Goal: Task Accomplishment & Management: Complete application form

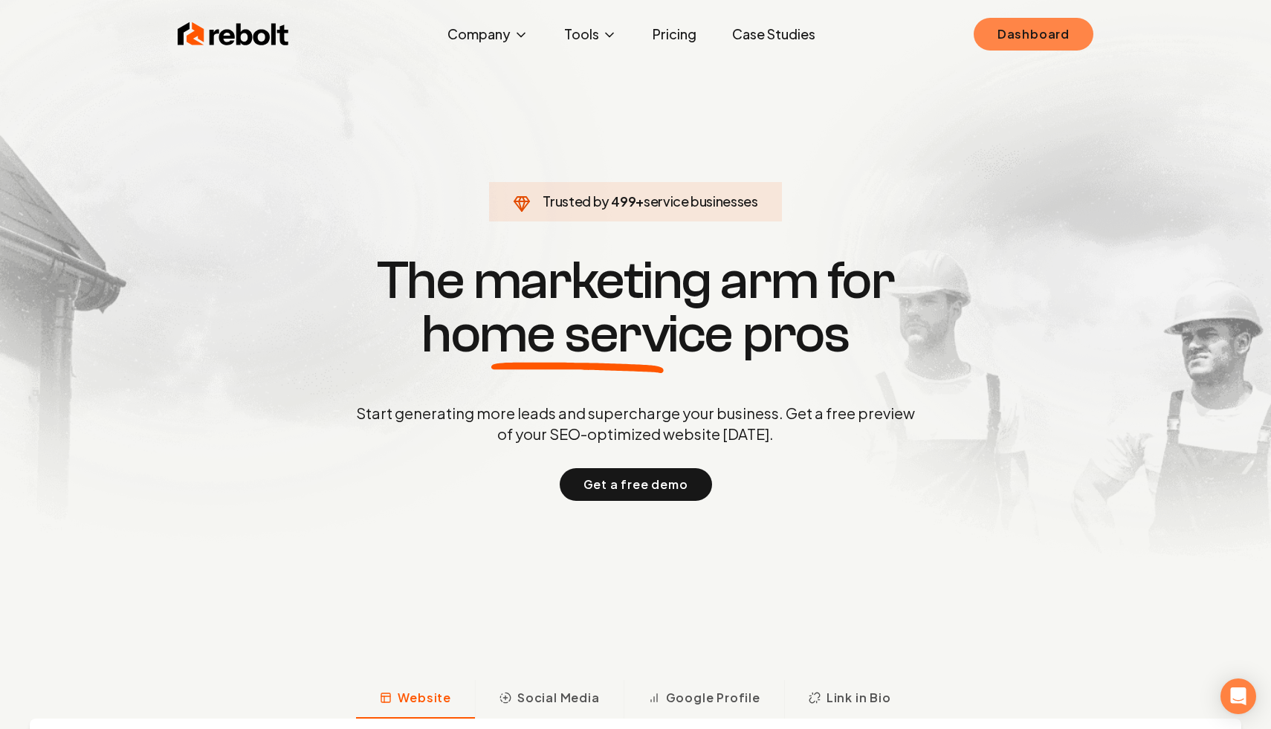
click at [1015, 33] on link "Dashboard" at bounding box center [1034, 34] width 120 height 33
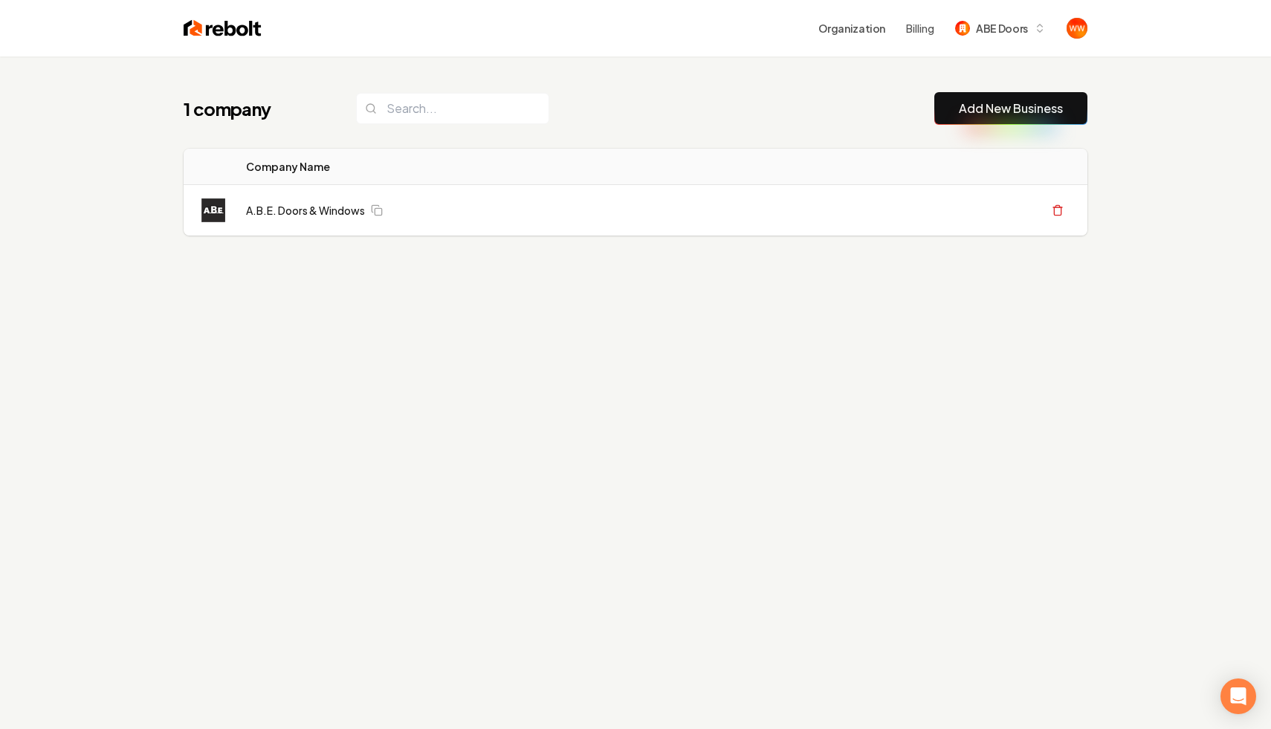
click at [614, 363] on div "1 company Add New Business Logo Company Name Actions A.B.E. Doors & Windows Cre…" at bounding box center [635, 420] width 1271 height 729
click at [1026, 17] on button "ABE Doors" at bounding box center [1000, 28] width 109 height 27
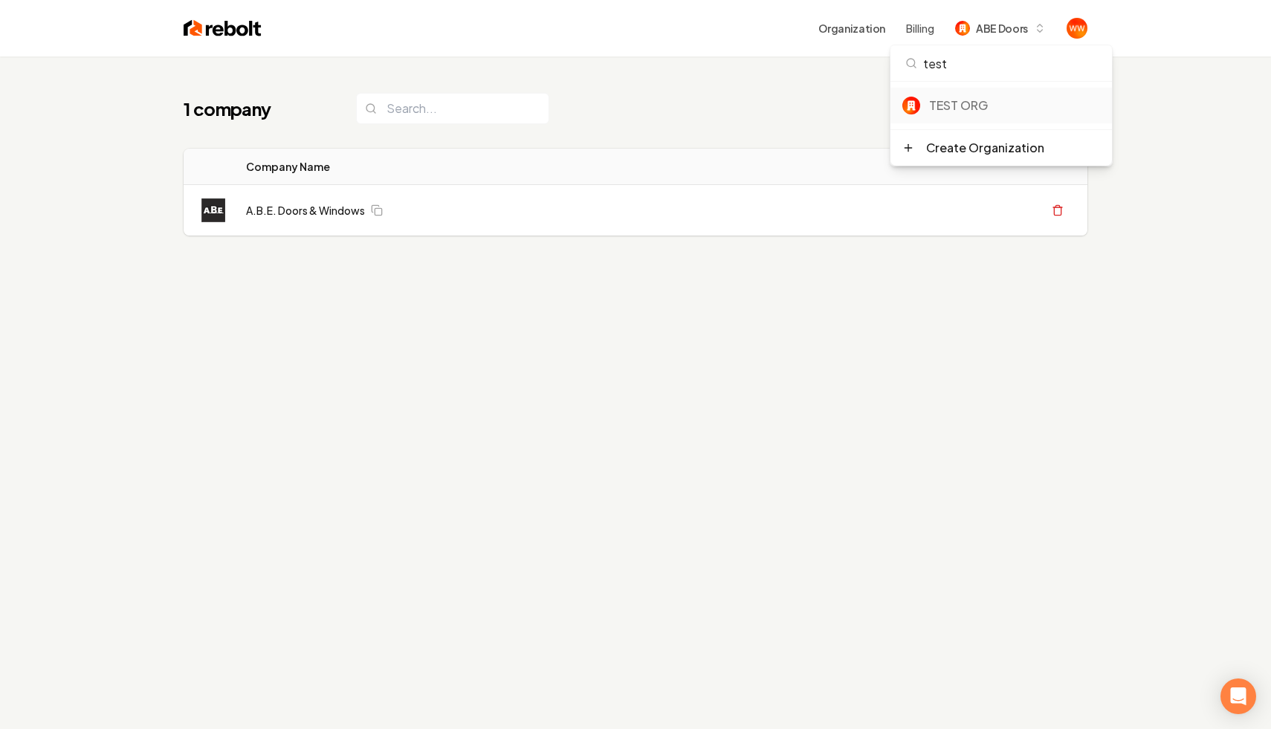
type input "test"
click at [958, 95] on div "TEST ORG" at bounding box center [1001, 106] width 222 height 36
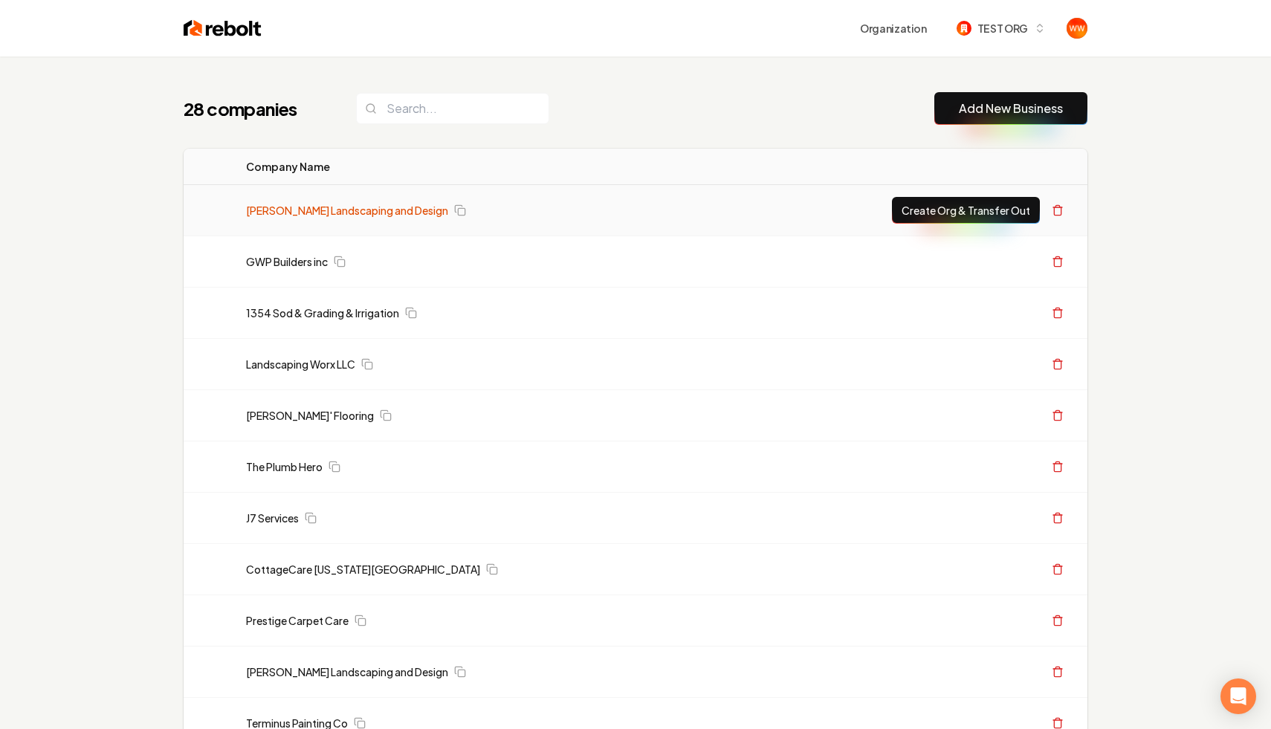
click at [380, 211] on link "Gary Krause Landscaping and Design" at bounding box center [347, 210] width 202 height 15
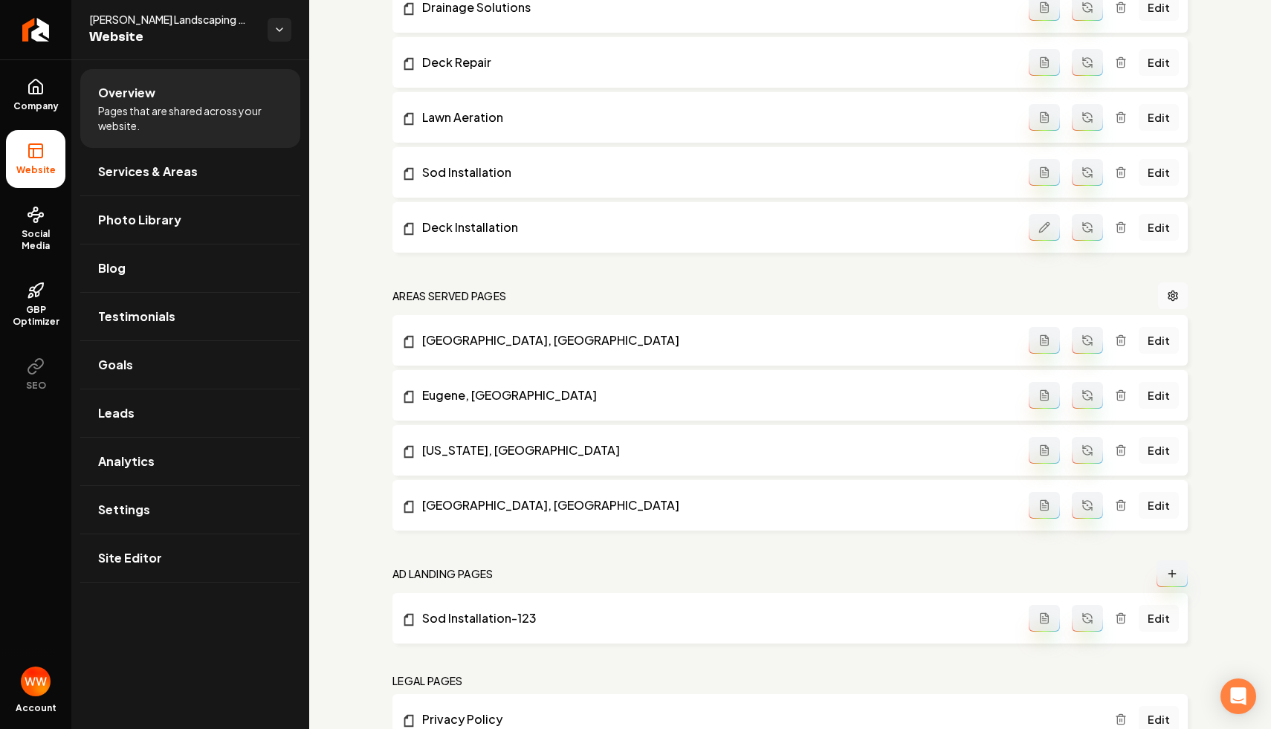
scroll to position [867, 0]
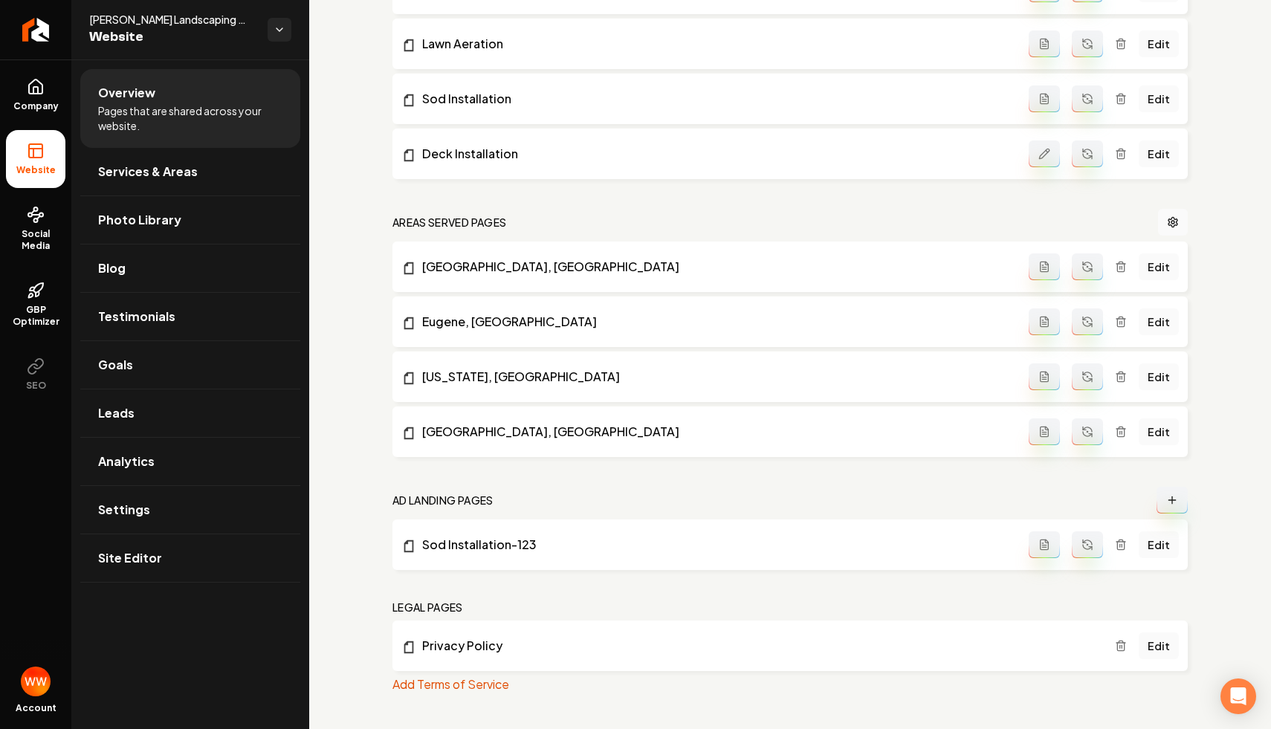
click at [1115, 538] on div "Edit" at bounding box center [1104, 544] width 150 height 27
click at [1129, 546] on div "Edit" at bounding box center [1104, 544] width 150 height 27
click at [1117, 539] on icon "Main content area" at bounding box center [1121, 545] width 12 height 12
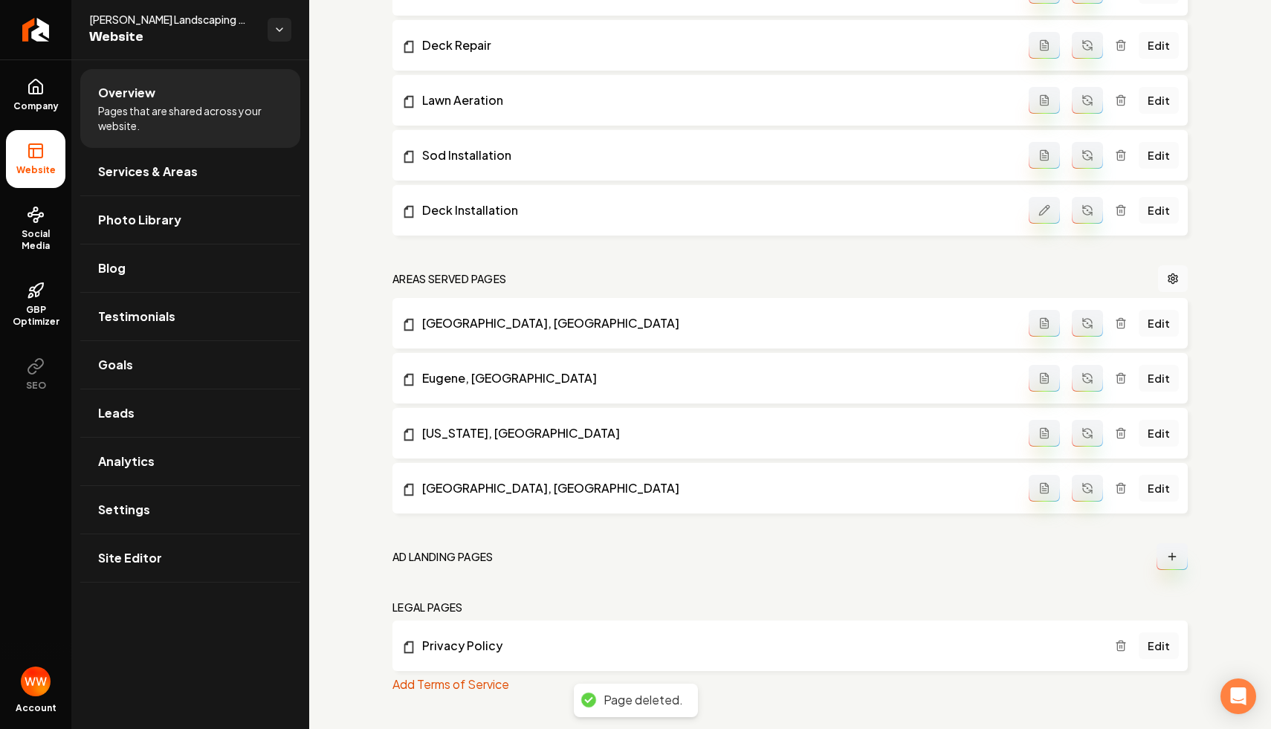
scroll to position [810, 0]
click at [1168, 560] on icon "Main content area" at bounding box center [1172, 557] width 12 height 12
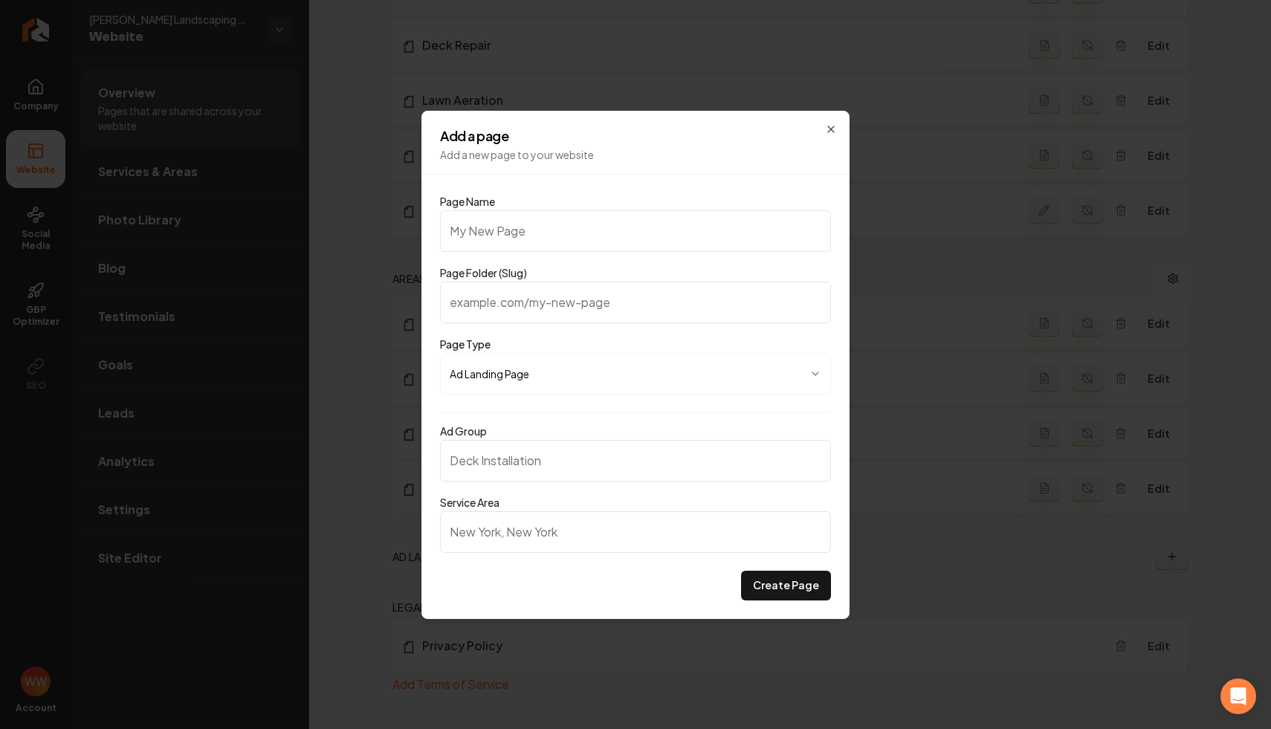
click at [672, 206] on div "Page Name" at bounding box center [635, 222] width 391 height 59
click at [632, 375] on button "Ad Landing Page" at bounding box center [635, 374] width 391 height 42
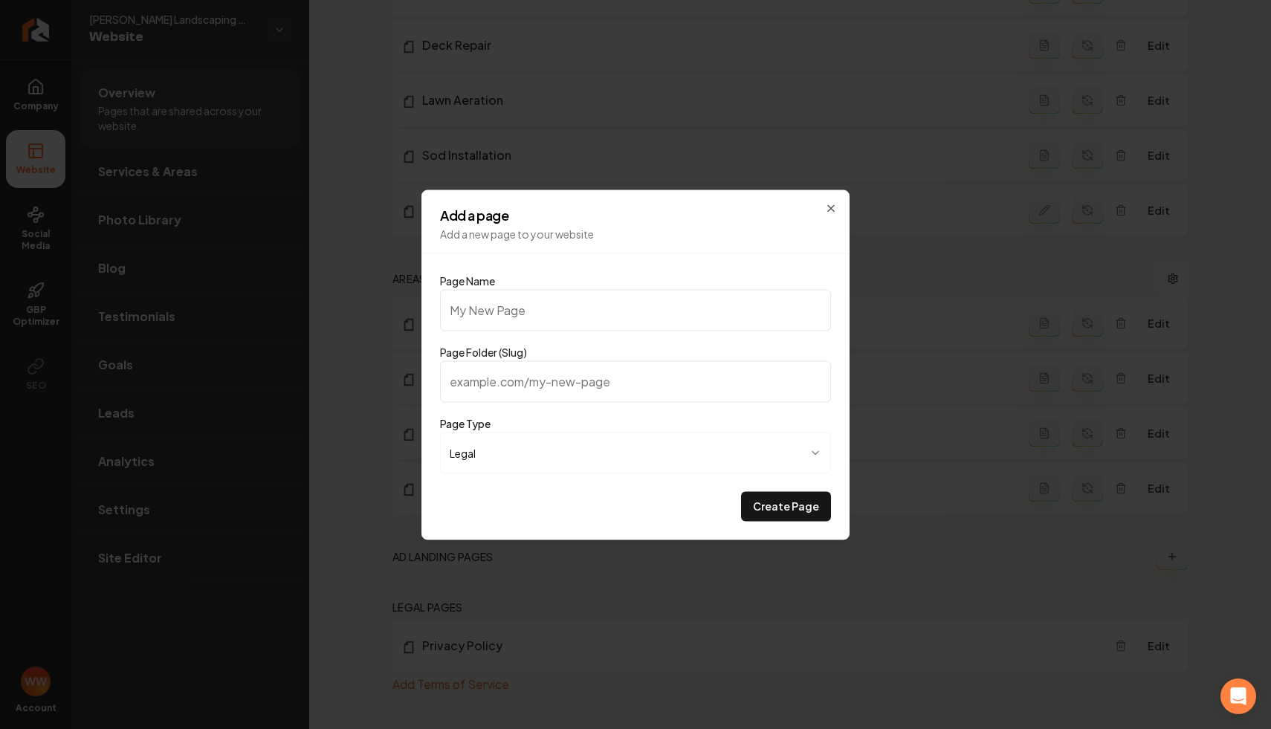
click at [609, 459] on button "Legal" at bounding box center [635, 453] width 391 height 42
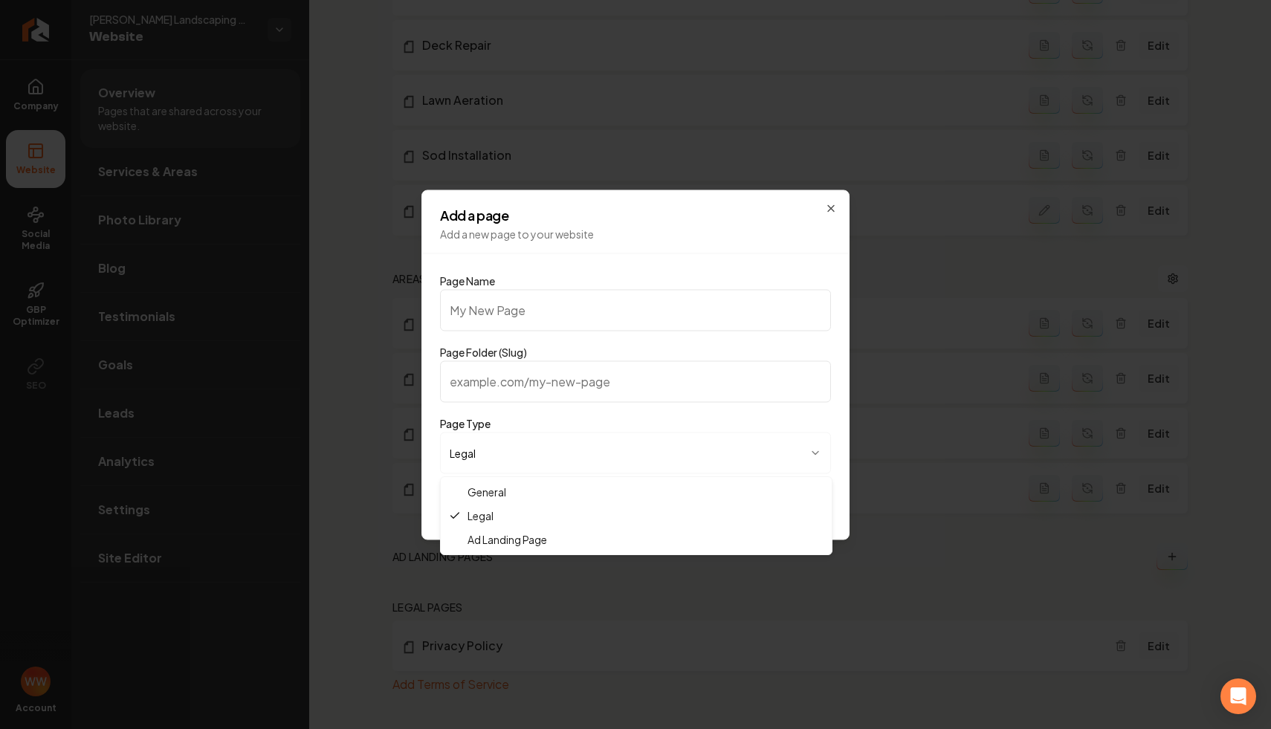
select select "***"
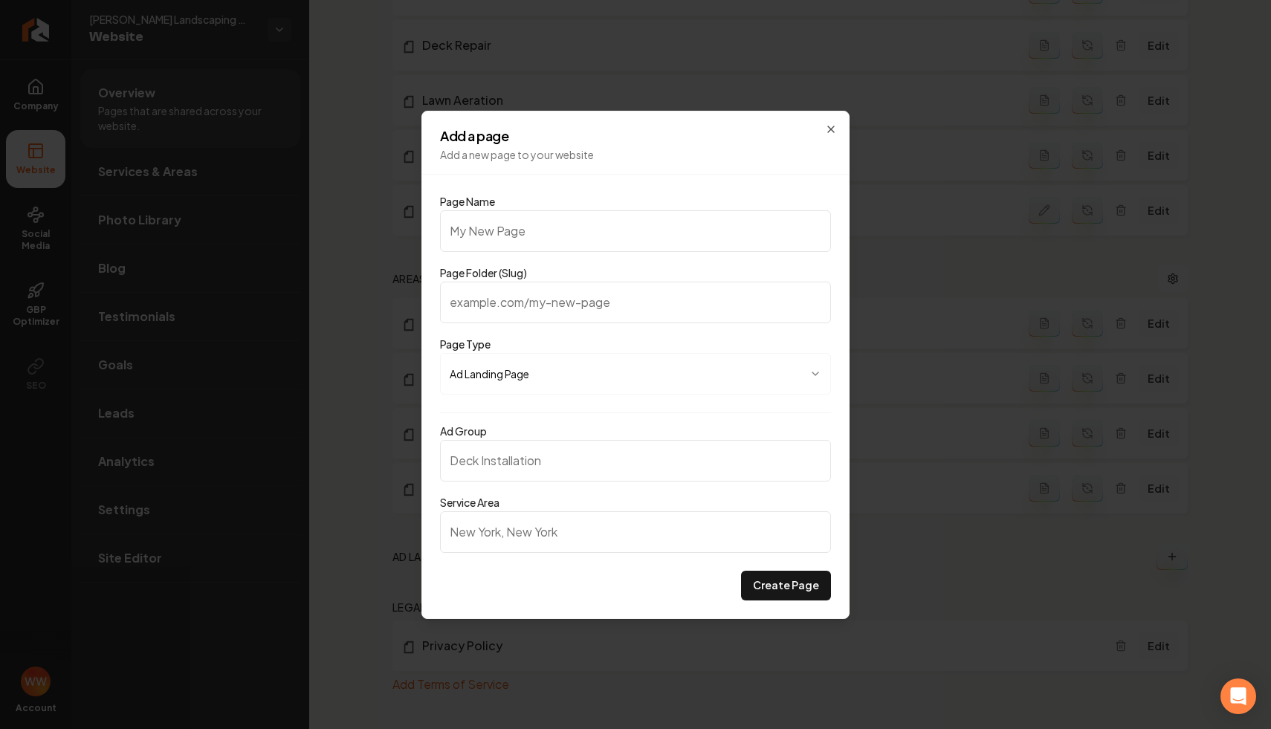
click at [613, 234] on input "Page Name" at bounding box center [635, 231] width 391 height 42
click at [824, 124] on div "**********" at bounding box center [635, 365] width 428 height 508
click at [830, 129] on icon "button" at bounding box center [831, 129] width 12 height 12
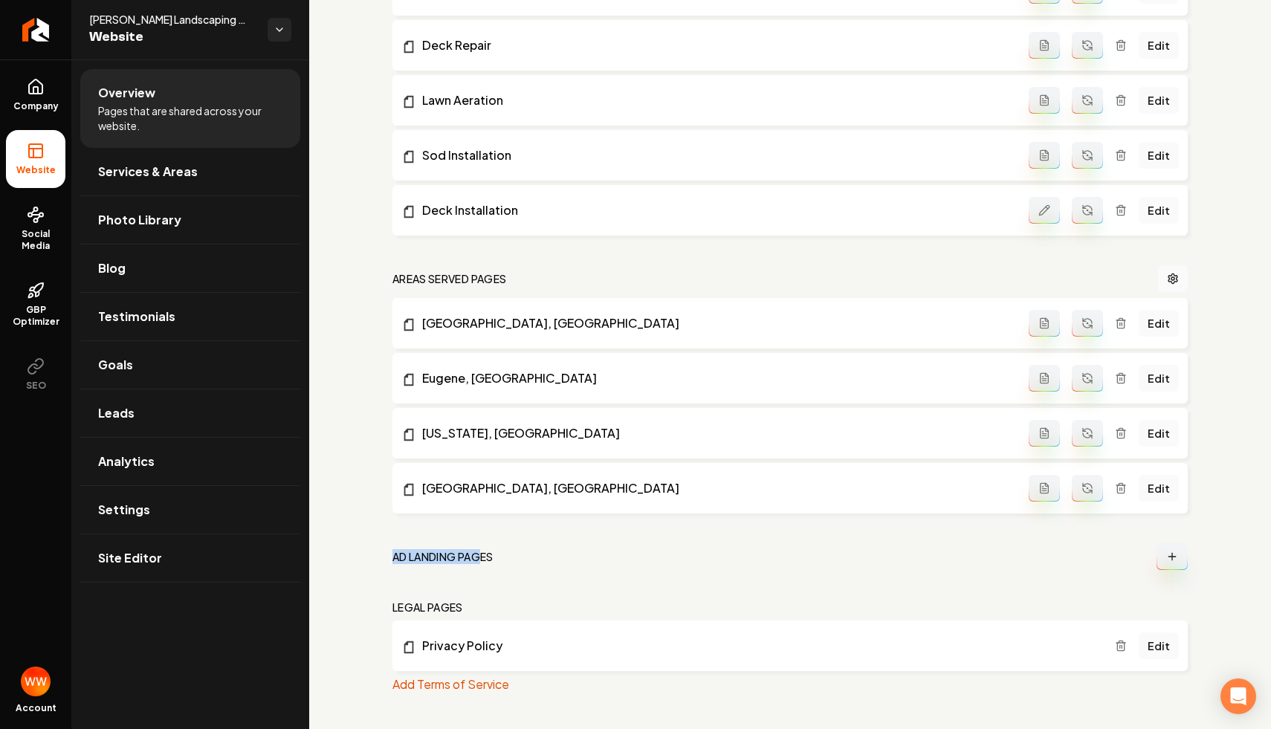
drag, startPoint x: 484, startPoint y: 549, endPoint x: 386, endPoint y: 549, distance: 98.1
click at [651, 552] on nav "Ad landing pages" at bounding box center [789, 556] width 795 height 27
click at [1160, 557] on button "Main content area" at bounding box center [1172, 556] width 31 height 27
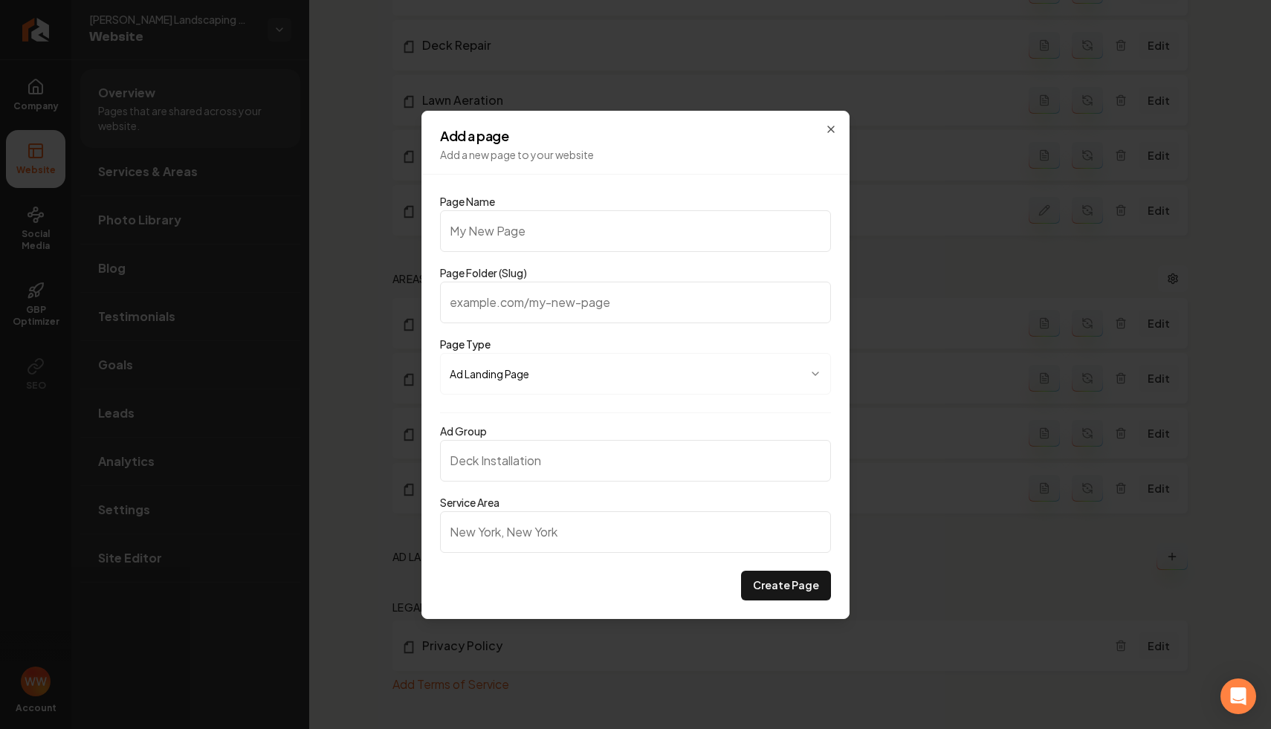
click at [655, 229] on input "Page Name" at bounding box center [635, 231] width 391 height 42
type input "S"
type input "s"
type input "So"
type input "so"
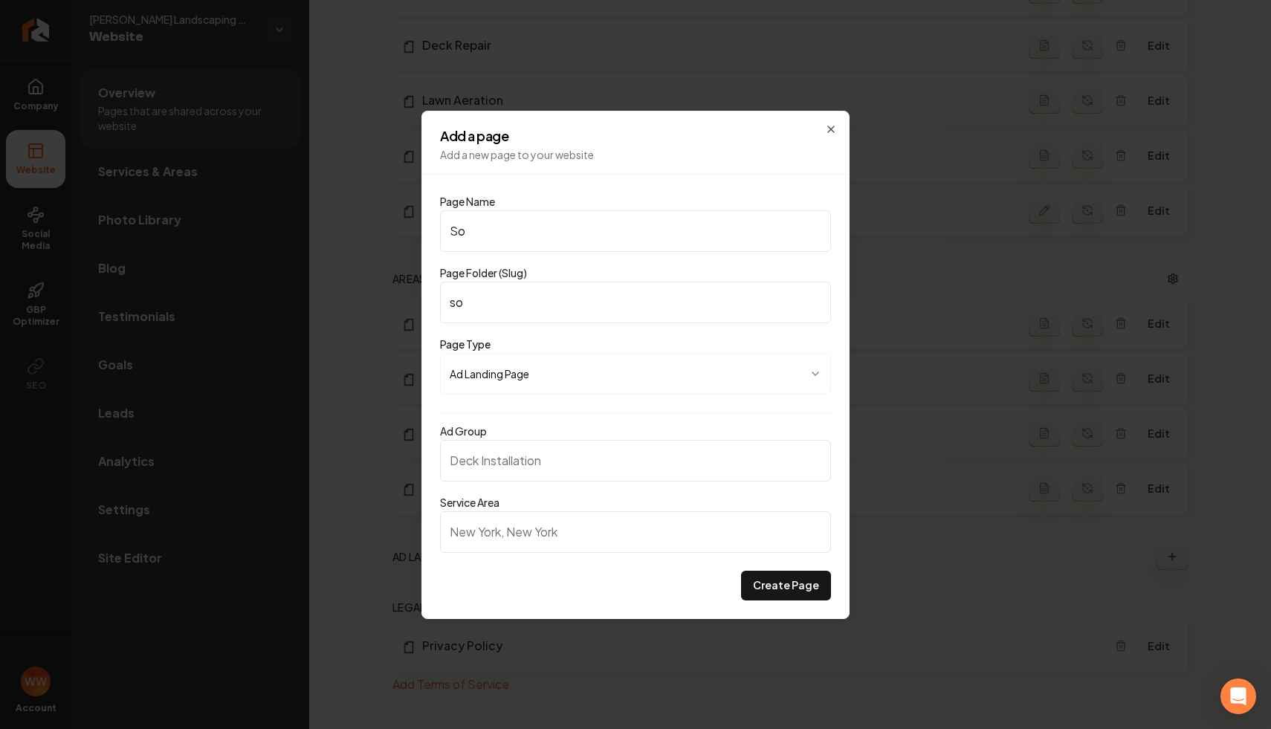
type input "Sod"
type input "sod"
type input "Sod I"
type input "sod-i"
type input "Sod In"
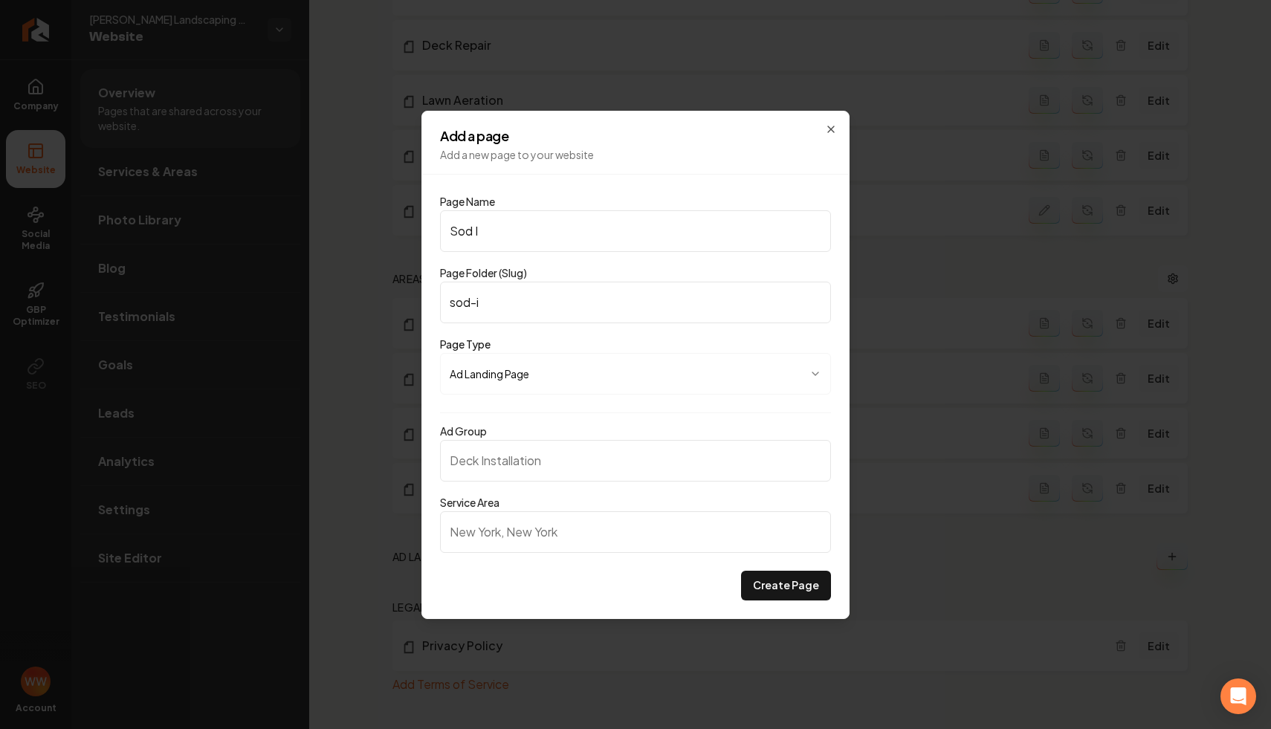
type input "sod-in"
type input "Sod Ins"
type input "sod-ins"
type input "Sod Inst"
type input "sod-inst"
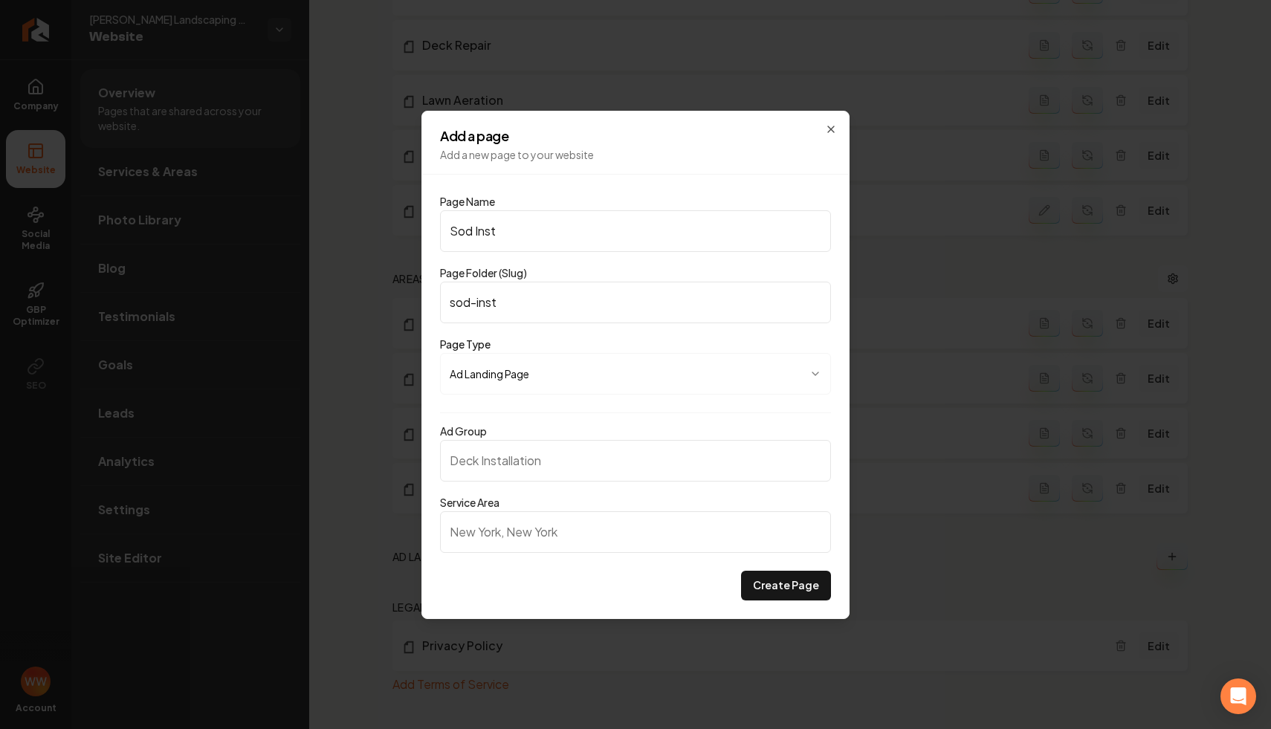
type input "Sod Insta"
type input "sod-insta"
type input "Sod Instal"
type input "sod-instal"
type input "Sod Install"
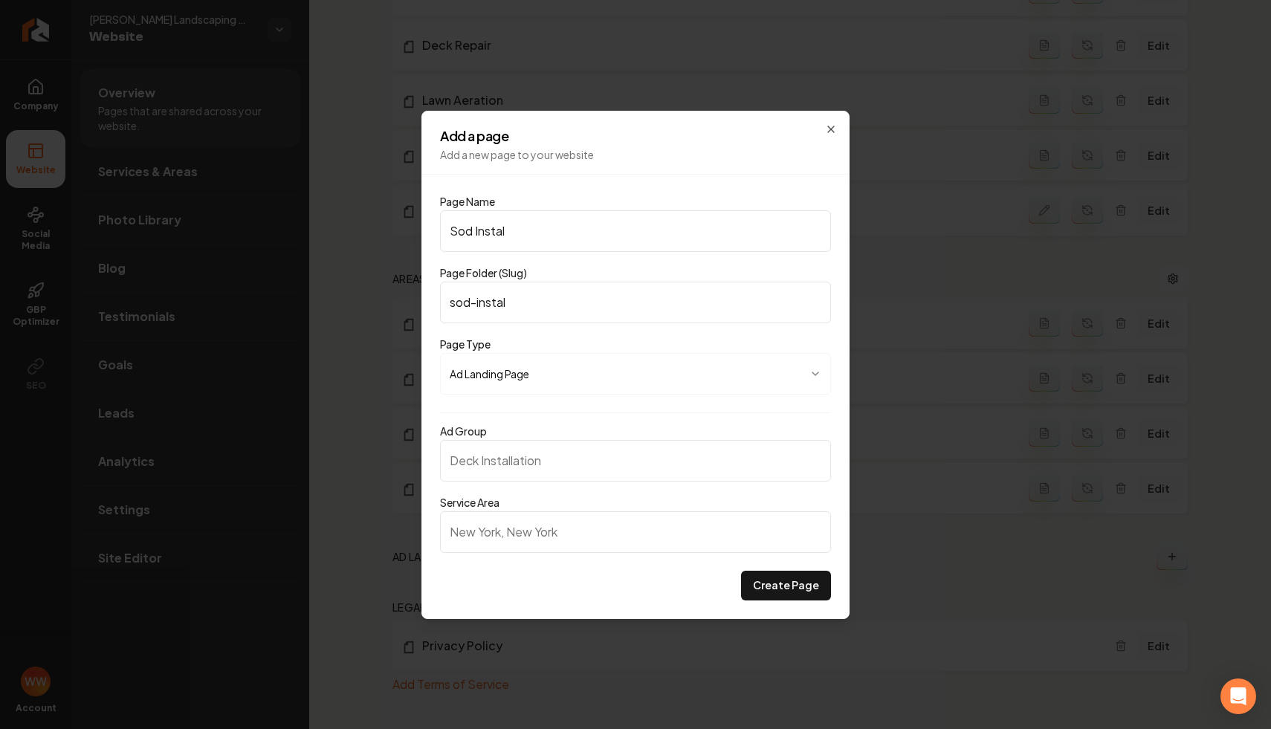
type input "sod-install"
type input "Sod Installa"
type input "sod-installa"
type input "Sod Installat"
type input "sod-installat"
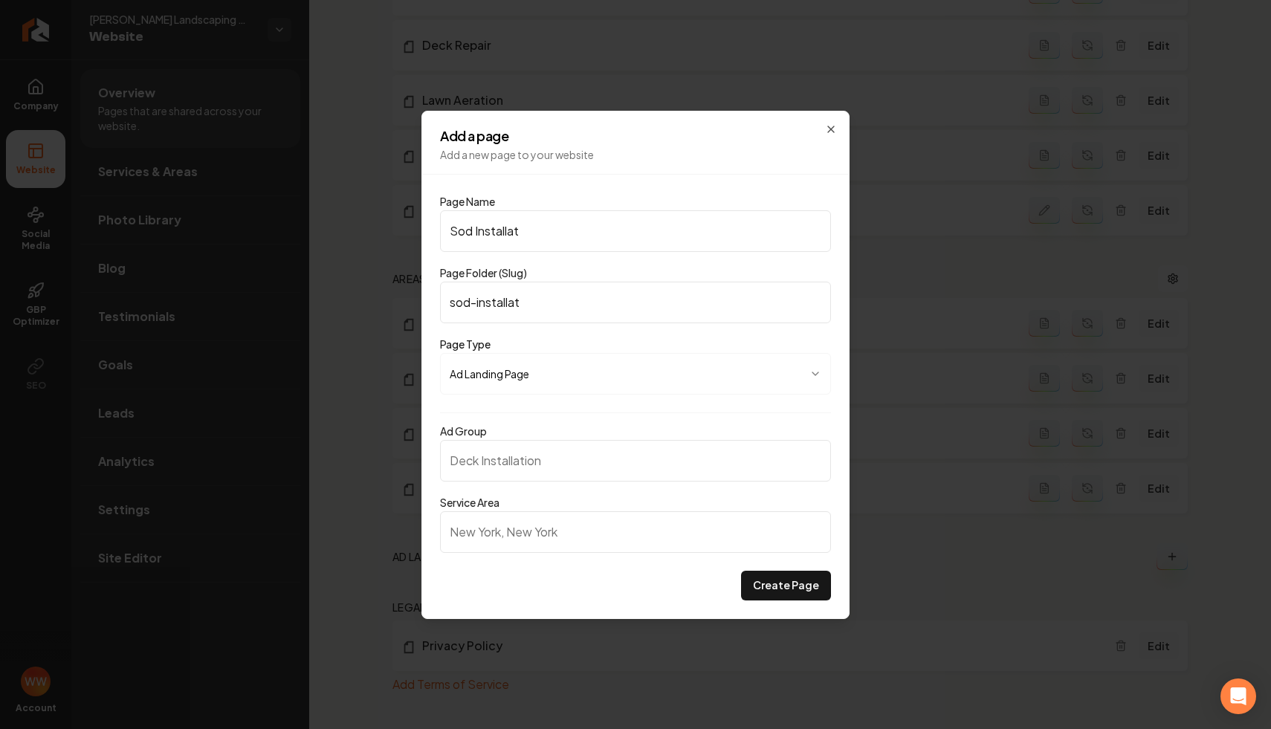
type input "Sod Installati"
type input "sod-installati"
type input "Sod Installatio"
type input "sod-installatio"
type input "Sod Installation"
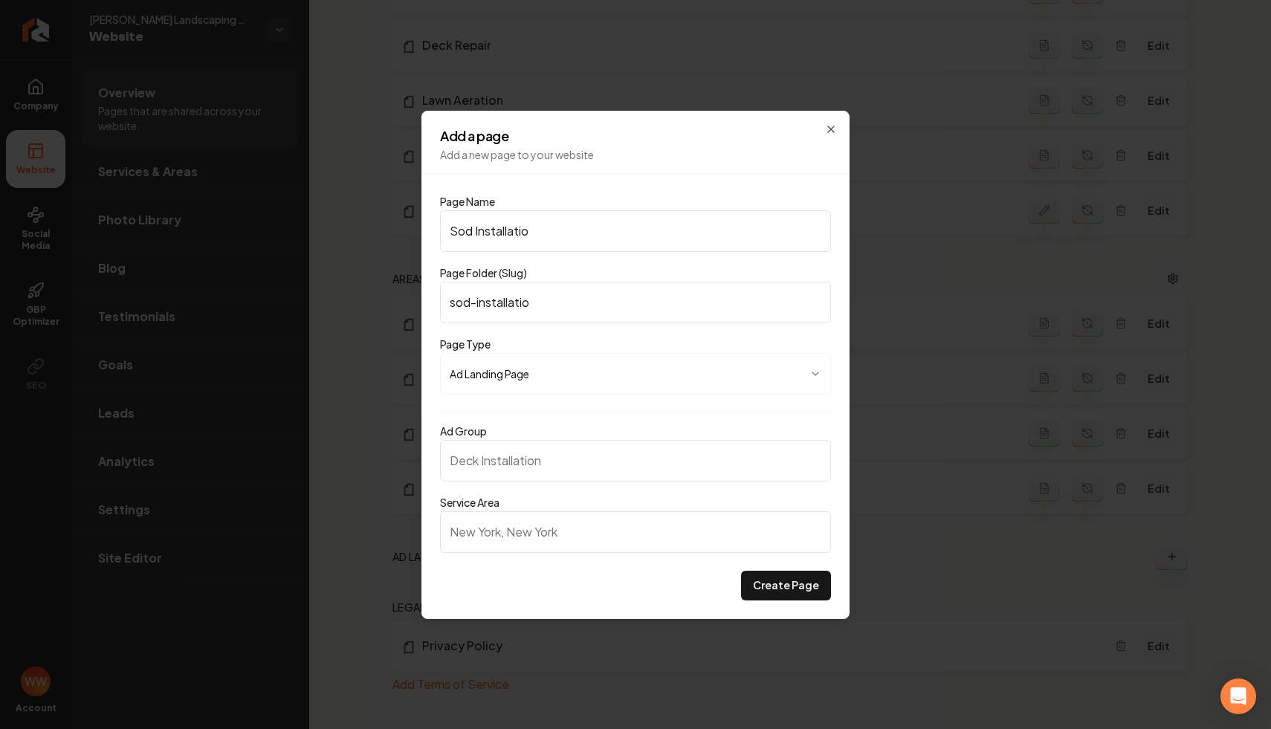
type input "sod-installation"
type input "Sod Installation"
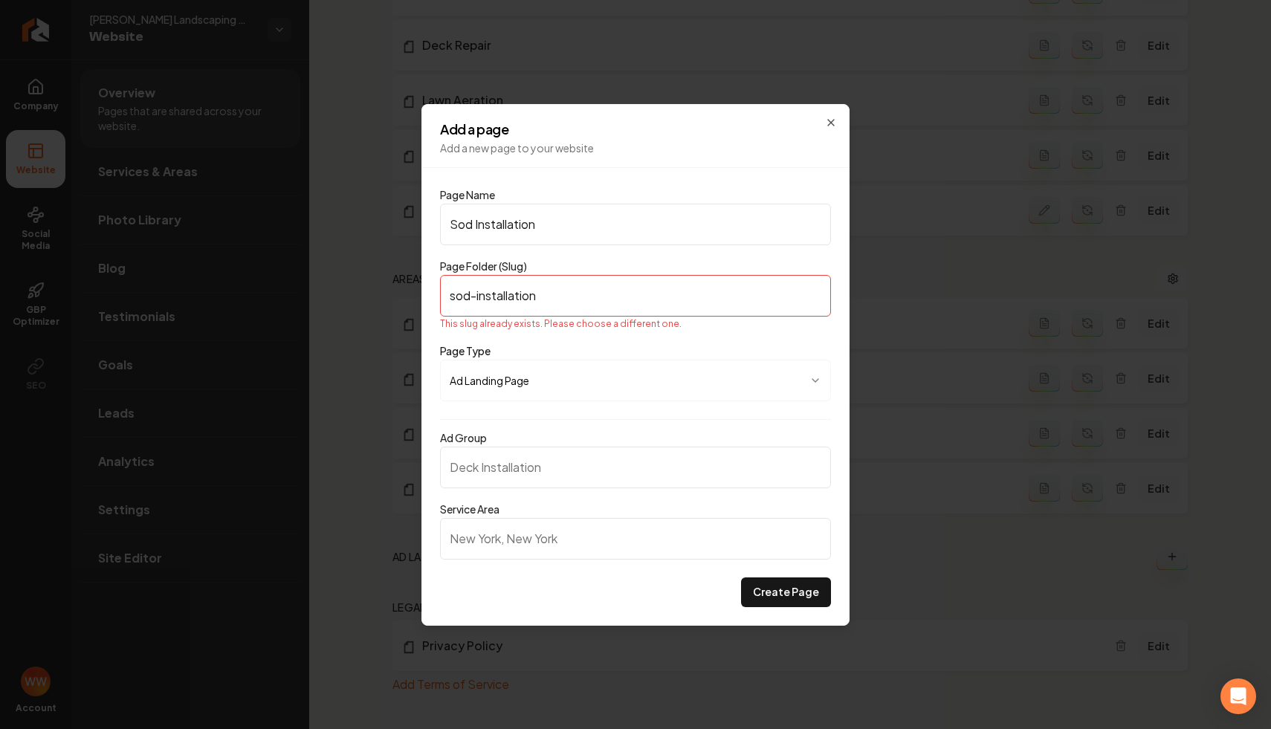
click at [662, 297] on input "sod-installation" at bounding box center [635, 296] width 391 height 42
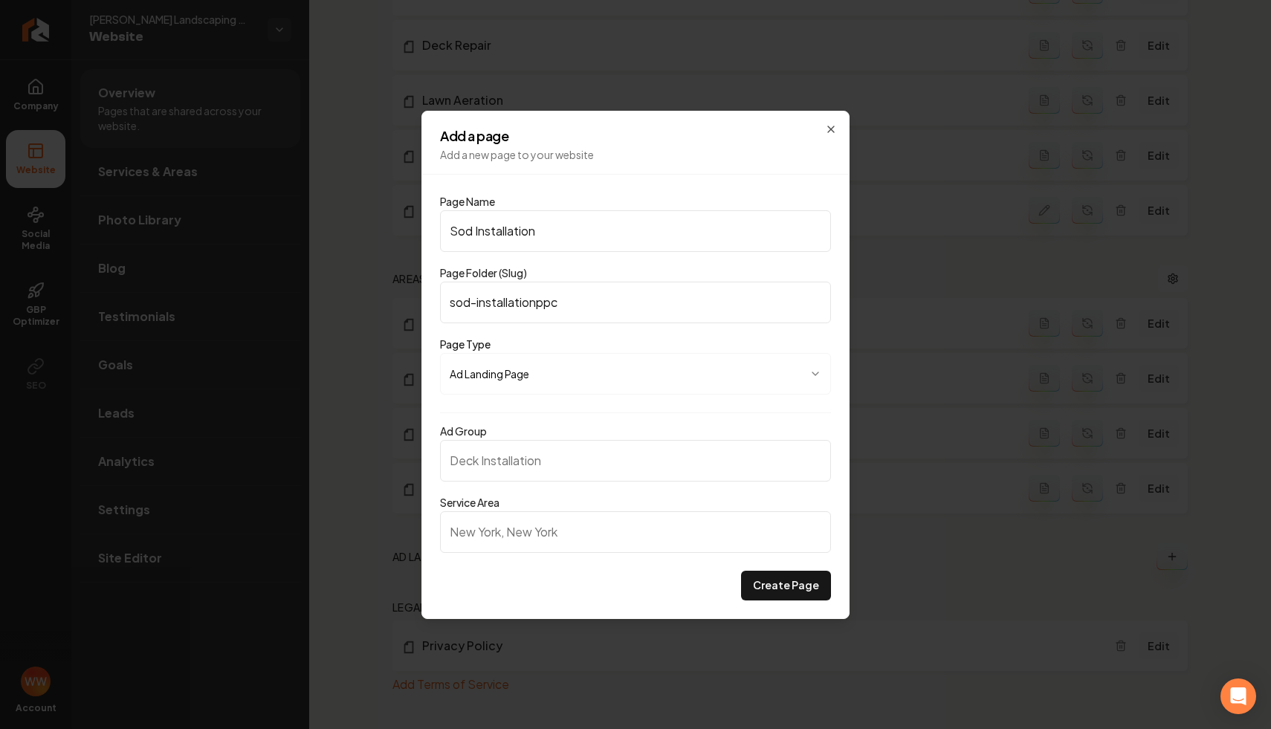
type input "sod-installationppc"
click at [652, 369] on body "Company Website Social Media GBP Optimizer SEO Account Gary Krause Landscaping …" at bounding box center [635, 364] width 1271 height 729
click at [669, 332] on div at bounding box center [635, 364] width 1271 height 729
click at [596, 469] on input "Ad Group" at bounding box center [635, 461] width 391 height 42
click at [595, 210] on input "Sod Installation" at bounding box center [635, 231] width 391 height 42
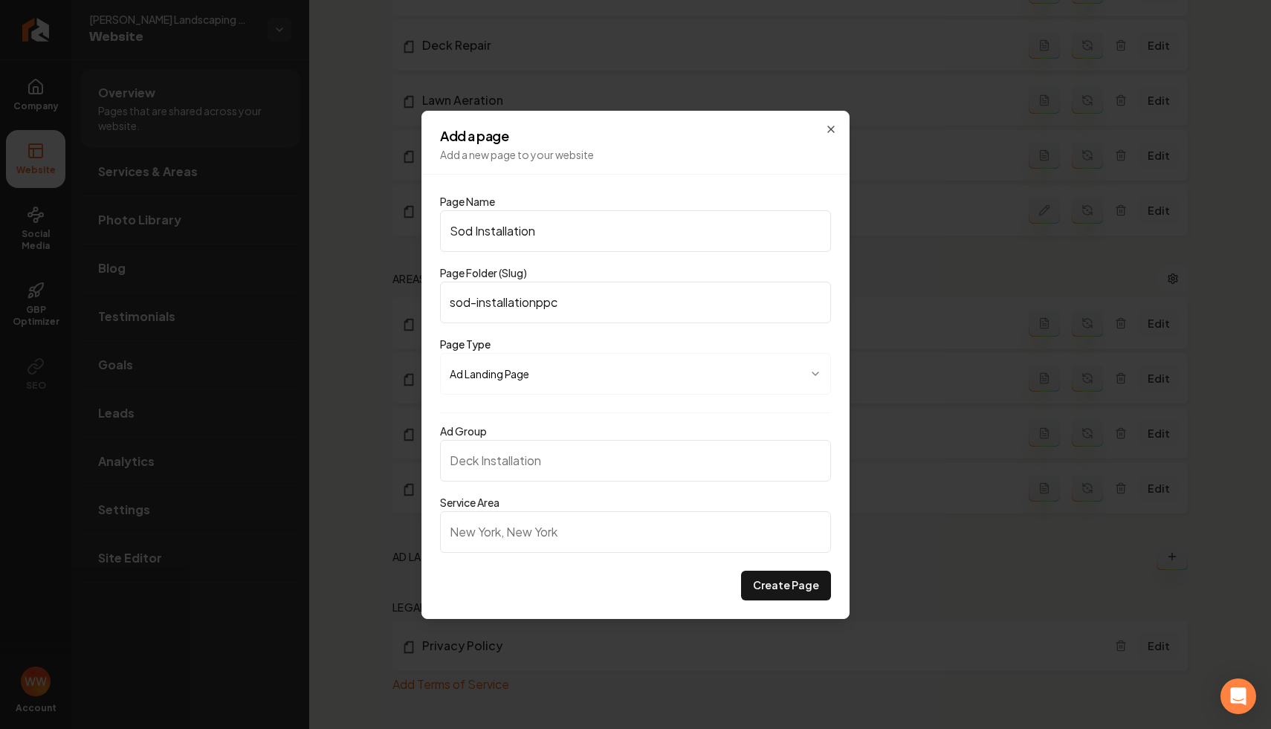
click at [595, 210] on input "Sod Installation" at bounding box center [635, 231] width 391 height 42
click at [604, 174] on hr at bounding box center [635, 174] width 427 height 1
click at [621, 455] on input "Ad Group" at bounding box center [635, 461] width 391 height 42
type input "Sod Installation"
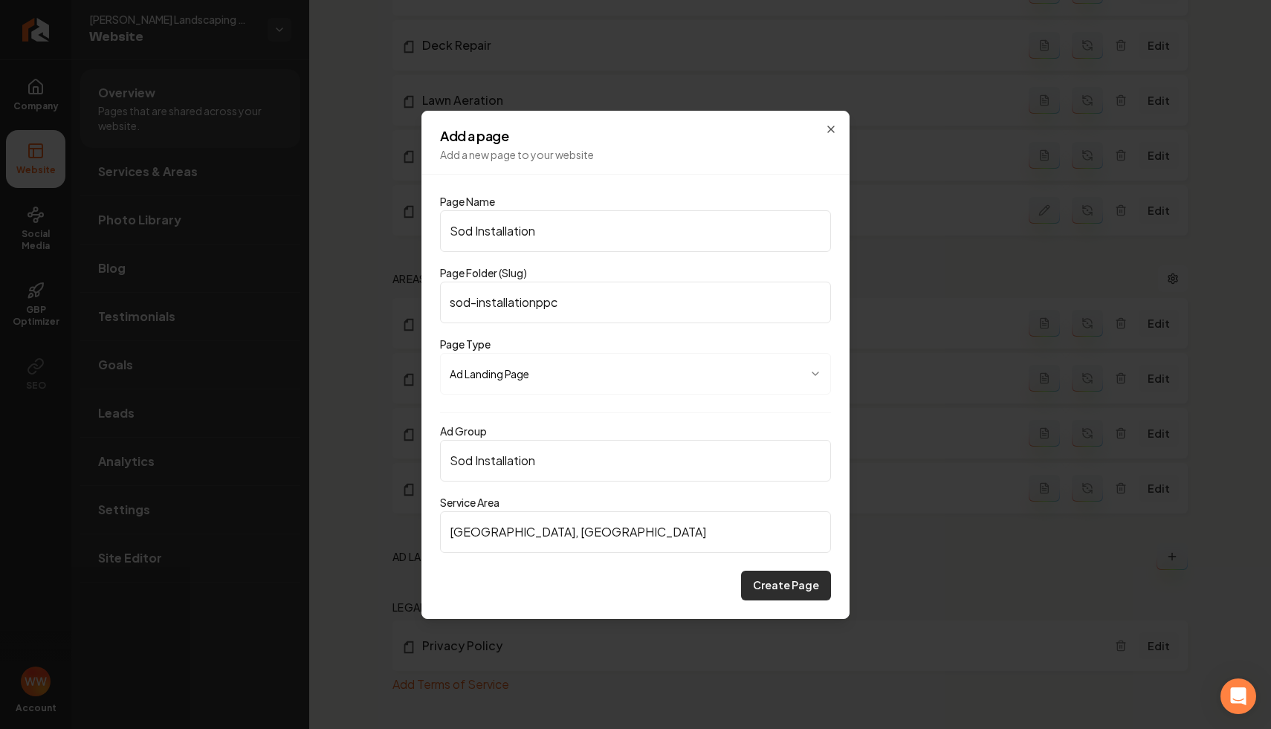
type input "Buckhead, GA"
click at [801, 580] on button "Create Page" at bounding box center [786, 586] width 90 height 30
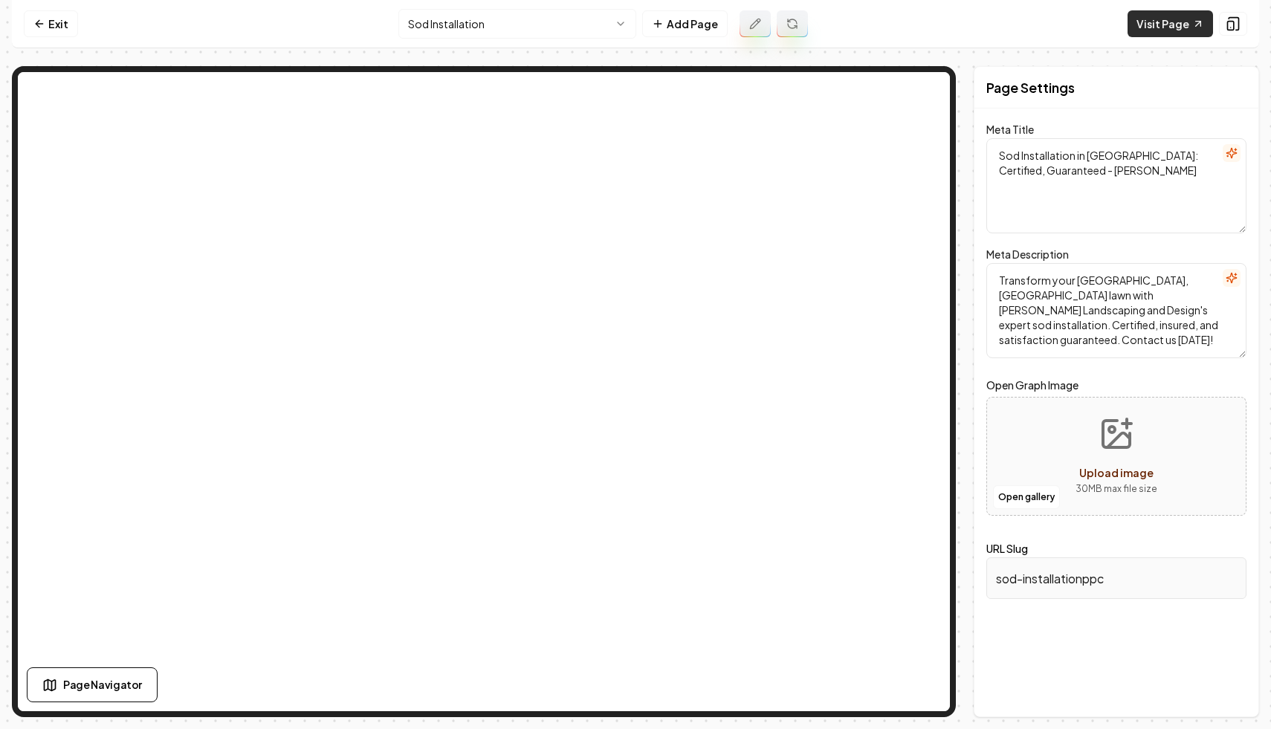
click at [1167, 21] on link "Visit Page" at bounding box center [1170, 23] width 85 height 27
click at [68, 40] on nav "Exit Sod Installation Add Page Visit Page" at bounding box center [635, 24] width 1247 height 48
click at [65, 31] on link "Exit" at bounding box center [51, 23] width 54 height 27
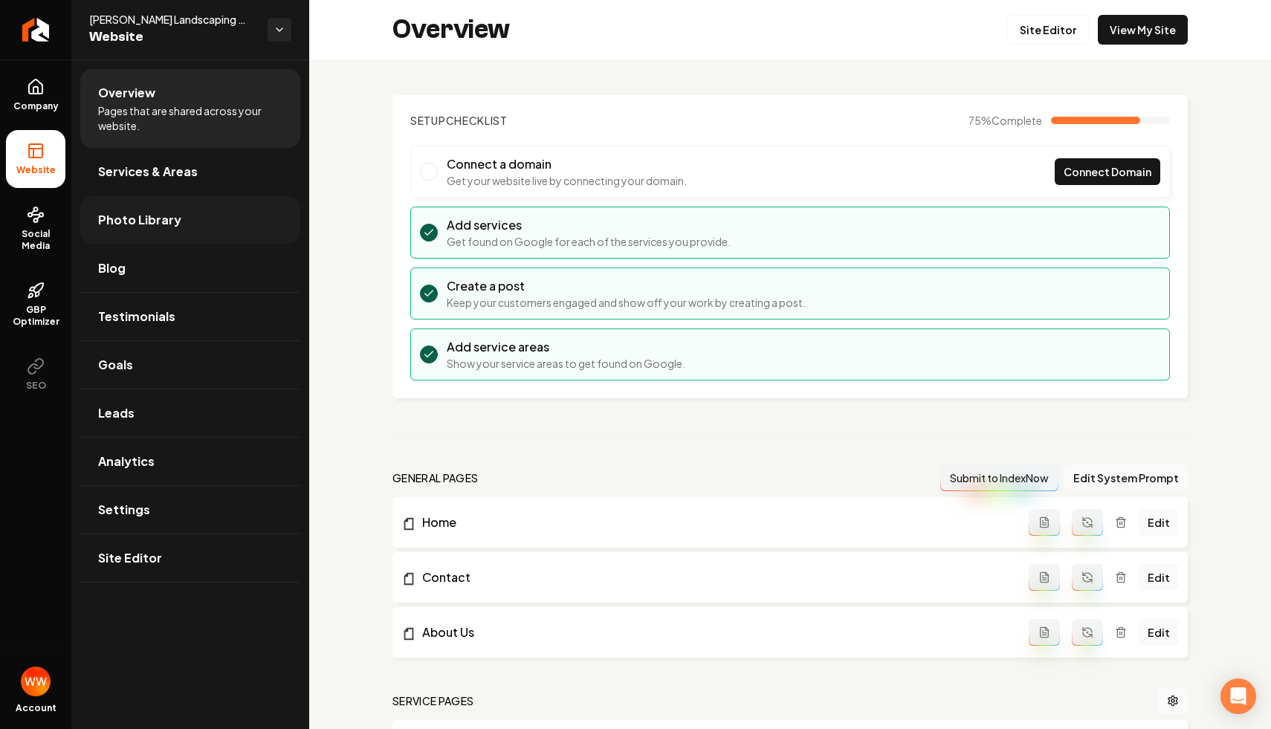
click at [199, 224] on link "Photo Library" at bounding box center [190, 220] width 220 height 48
